Goal: Information Seeking & Learning: Get advice/opinions

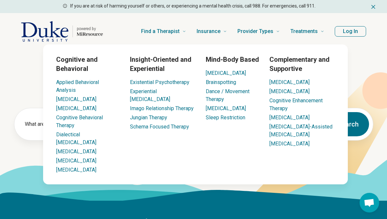
scroll to position [151, 0]
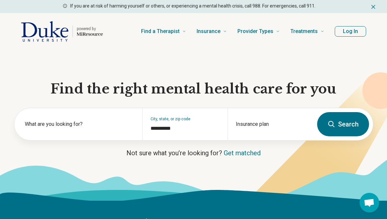
click at [350, 32] on button "Log In" at bounding box center [350, 31] width 31 height 10
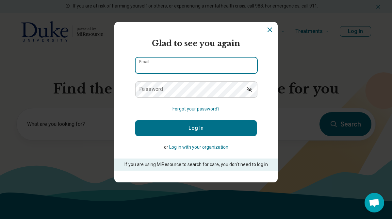
type input "**********"
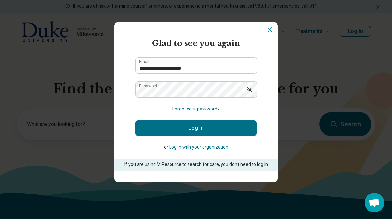
click at [184, 127] on button "Log In" at bounding box center [196, 128] width 122 height 16
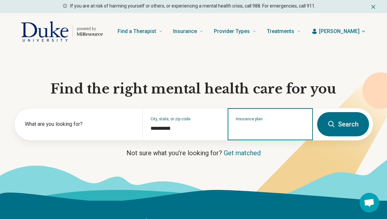
click at [262, 129] on input "Insurance plan" at bounding box center [270, 128] width 69 height 8
click at [238, 152] on div "DSHIP" at bounding box center [242, 152] width 29 height 13
type input "*****"
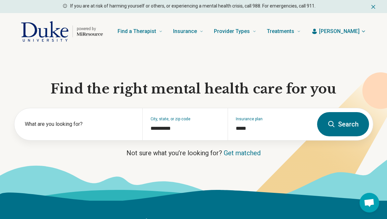
click at [347, 124] on button "Search" at bounding box center [343, 124] width 52 height 24
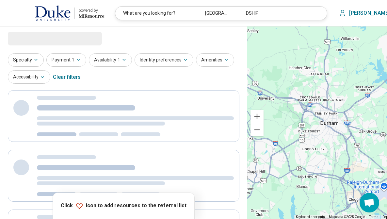
select select "***"
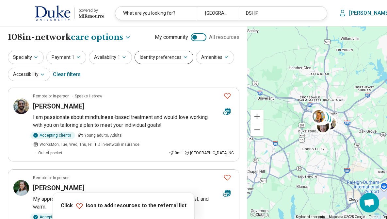
click at [148, 54] on button "Identity preferences" at bounding box center [164, 57] width 59 height 13
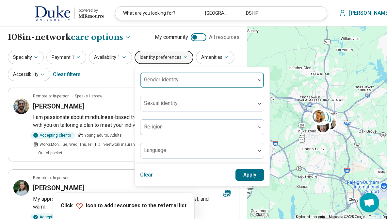
click at [155, 77] on label "Gender identity" at bounding box center [161, 79] width 35 height 6
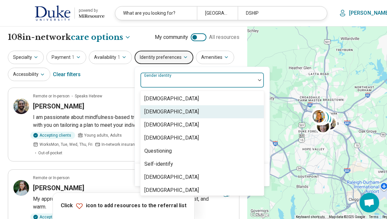
click at [164, 112] on div "[DEMOGRAPHIC_DATA]" at bounding box center [171, 112] width 55 height 8
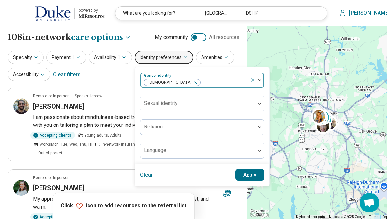
click at [212, 80] on div at bounding box center [224, 82] width 47 height 9
click at [248, 180] on button "Apply" at bounding box center [250, 175] width 29 height 12
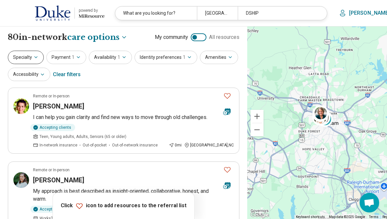
click at [26, 58] on button "Specialty" at bounding box center [26, 57] width 36 height 13
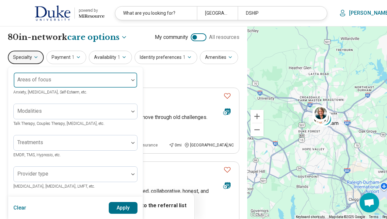
click at [48, 83] on div at bounding box center [71, 82] width 110 height 9
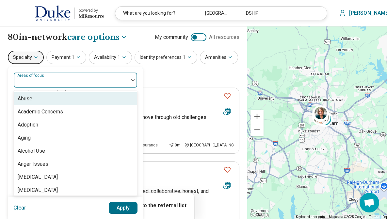
click at [48, 83] on div at bounding box center [71, 82] width 110 height 9
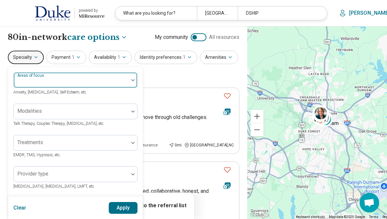
click at [48, 83] on div at bounding box center [71, 82] width 110 height 9
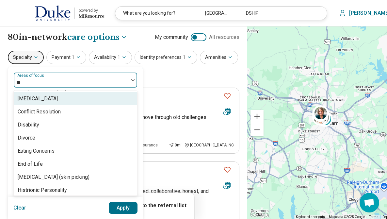
type input "***"
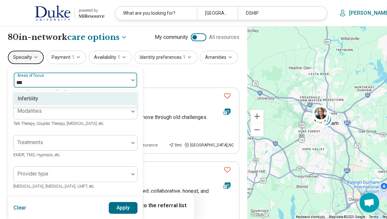
click at [39, 100] on div "Infertility" at bounding box center [75, 98] width 123 height 13
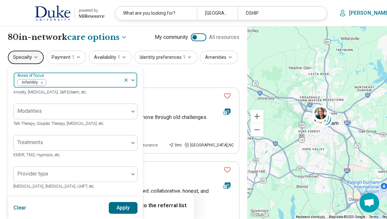
click at [78, 81] on div at bounding box center [84, 82] width 74 height 9
click at [123, 209] on button "Apply" at bounding box center [123, 208] width 29 height 12
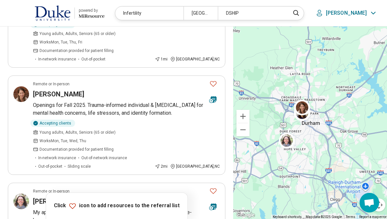
scroll to position [238, 0]
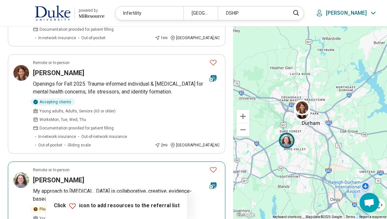
click at [215, 166] on icon "Favorite" at bounding box center [213, 170] width 8 height 8
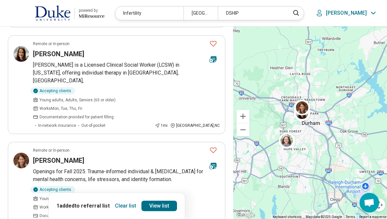
scroll to position [116, 0]
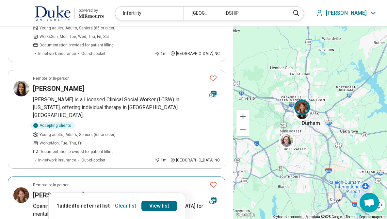
click at [213, 181] on icon "Favorite" at bounding box center [213, 185] width 8 height 8
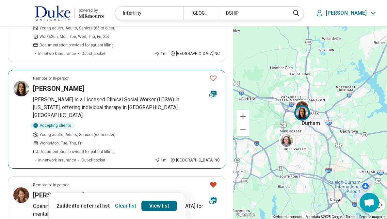
click at [213, 74] on icon "Favorite" at bounding box center [213, 78] width 8 height 8
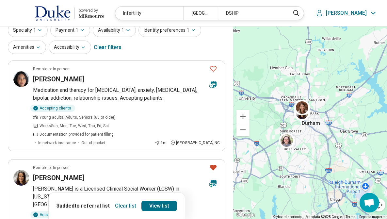
scroll to position [28, 0]
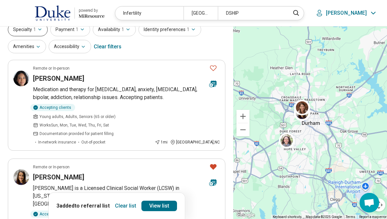
click at [34, 31] on span "1" at bounding box center [34, 29] width 3 height 7
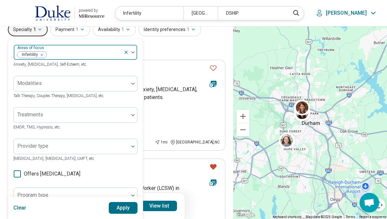
click at [42, 56] on div "Remove [object Object]" at bounding box center [41, 55] width 8 height 8
click at [177, 44] on div "Specialty 1 Areas of focus Anxiety, [MEDICAL_DATA], Self-Esteem, etc. Modalitie…" at bounding box center [117, 39] width 218 height 32
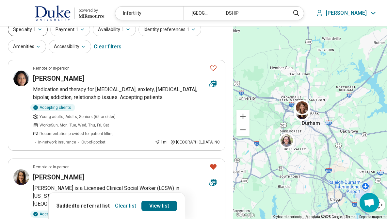
click at [37, 31] on icon "button" at bounding box center [39, 29] width 5 height 5
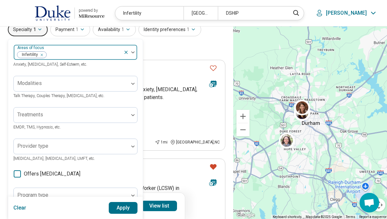
click at [41, 56] on icon "Remove [object Object]" at bounding box center [40, 55] width 2 height 2
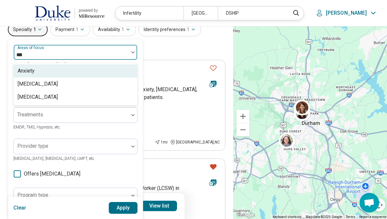
type input "****"
type input "*******"
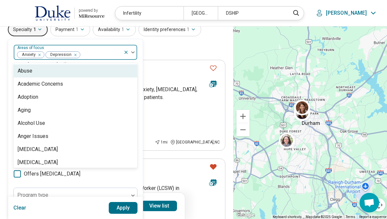
click at [96, 54] on div at bounding box center [101, 54] width 40 height 9
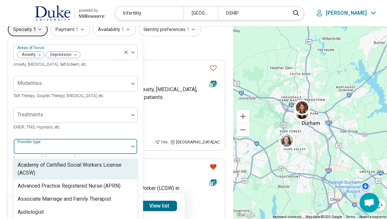
click at [67, 148] on div at bounding box center [71, 148] width 110 height 9
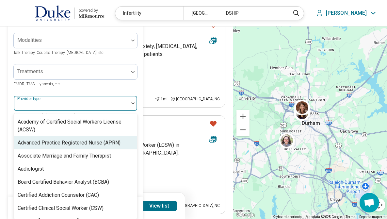
scroll to position [73, 0]
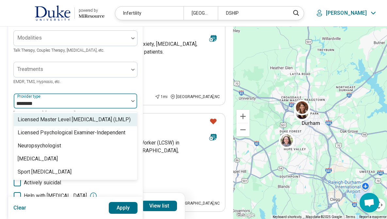
type input "*********"
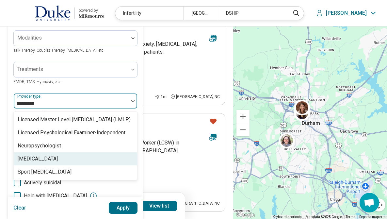
click at [45, 163] on div "[MEDICAL_DATA]" at bounding box center [75, 158] width 123 height 13
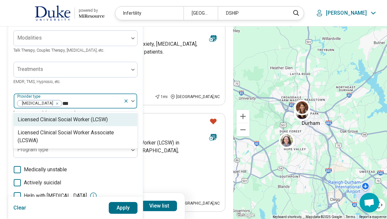
type input "****"
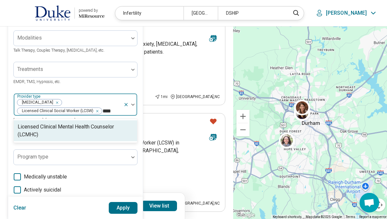
type input "*****"
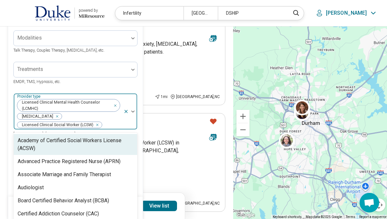
click at [109, 127] on div at bounding box center [112, 124] width 18 height 9
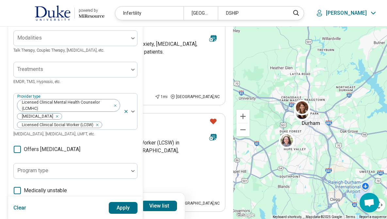
click at [121, 204] on button "Apply" at bounding box center [123, 208] width 29 height 12
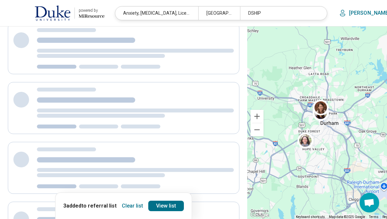
scroll to position [31, 0]
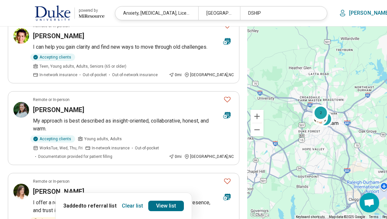
scroll to position [69, 0]
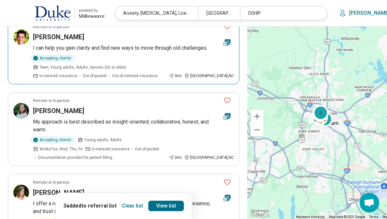
click at [224, 28] on icon "Favorite" at bounding box center [227, 27] width 7 height 6
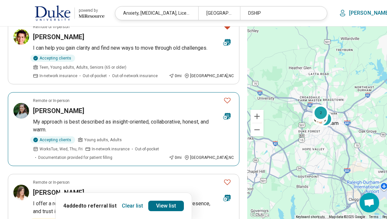
click at [223, 99] on icon "Favorite" at bounding box center [227, 100] width 8 height 8
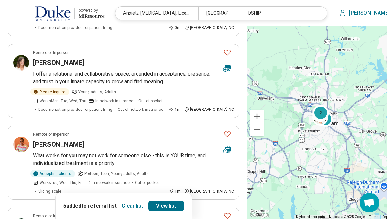
scroll to position [229, 0]
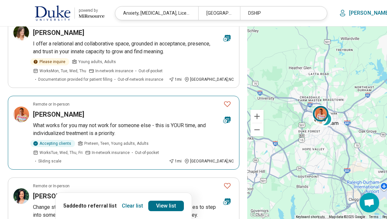
click at [223, 105] on icon "Favorite" at bounding box center [227, 104] width 8 height 8
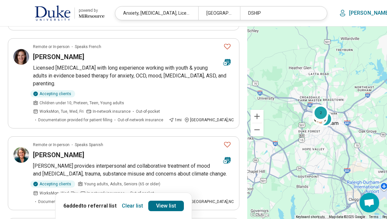
scroll to position [539, 0]
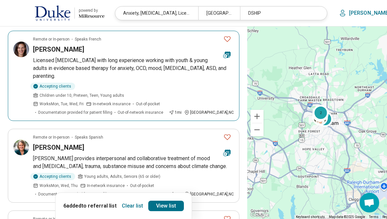
click at [224, 41] on icon "Favorite" at bounding box center [227, 39] width 7 height 6
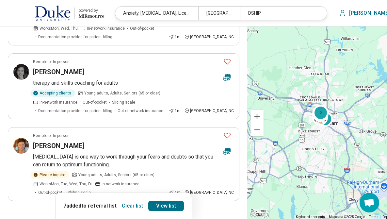
scroll to position [715, 0]
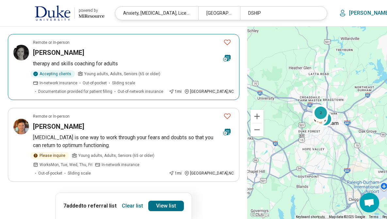
click at [224, 40] on icon "Favorite" at bounding box center [227, 43] width 7 height 6
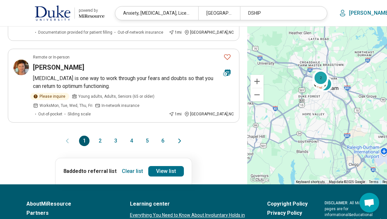
scroll to position [780, 0]
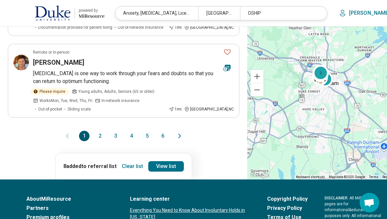
click at [95, 135] on button "2" at bounding box center [100, 136] width 10 height 10
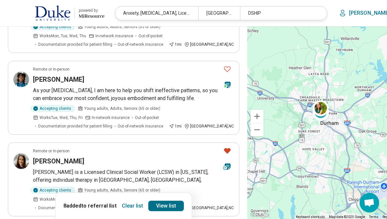
scroll to position [201, 0]
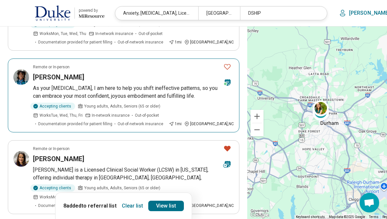
click at [223, 67] on icon "Favorite" at bounding box center [227, 67] width 8 height 8
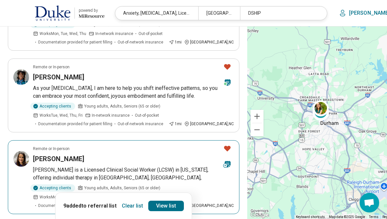
click at [224, 147] on icon "Favorite" at bounding box center [227, 149] width 7 height 6
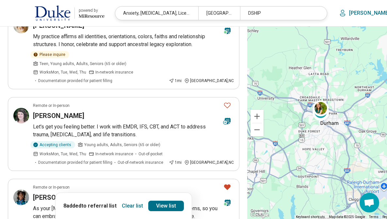
scroll to position [79, 0]
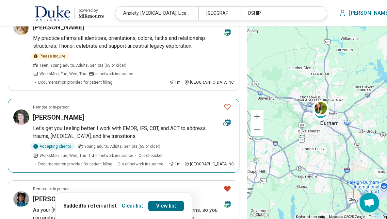
click at [223, 106] on icon "Favorite" at bounding box center [227, 107] width 8 height 8
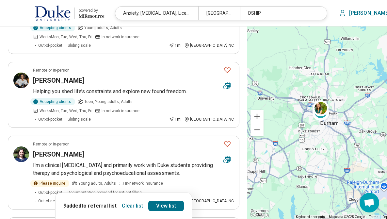
scroll to position [526, 0]
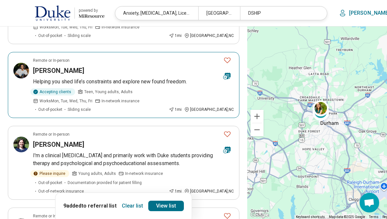
click at [224, 59] on icon "Favorite" at bounding box center [227, 61] width 7 height 6
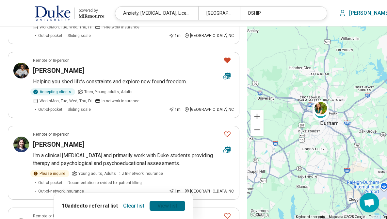
click at [153, 205] on link "View list" at bounding box center [168, 206] width 36 height 10
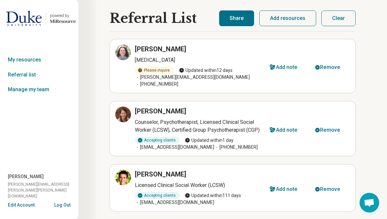
click at [242, 21] on button "Share" at bounding box center [236, 18] width 35 height 16
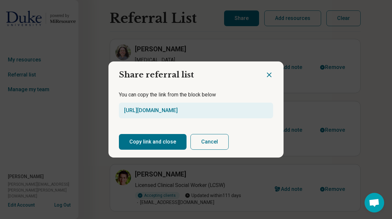
click at [147, 142] on button "Copy link and close" at bounding box center [153, 142] width 68 height 16
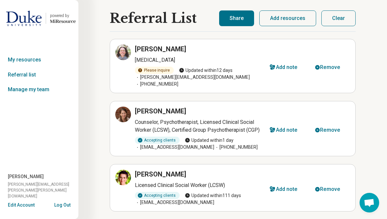
click at [239, 19] on button "Share" at bounding box center [236, 18] width 35 height 16
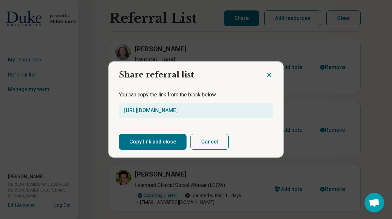
click at [154, 140] on button "Copy link and close" at bounding box center [153, 142] width 68 height 16
